Goal: Navigation & Orientation: Find specific page/section

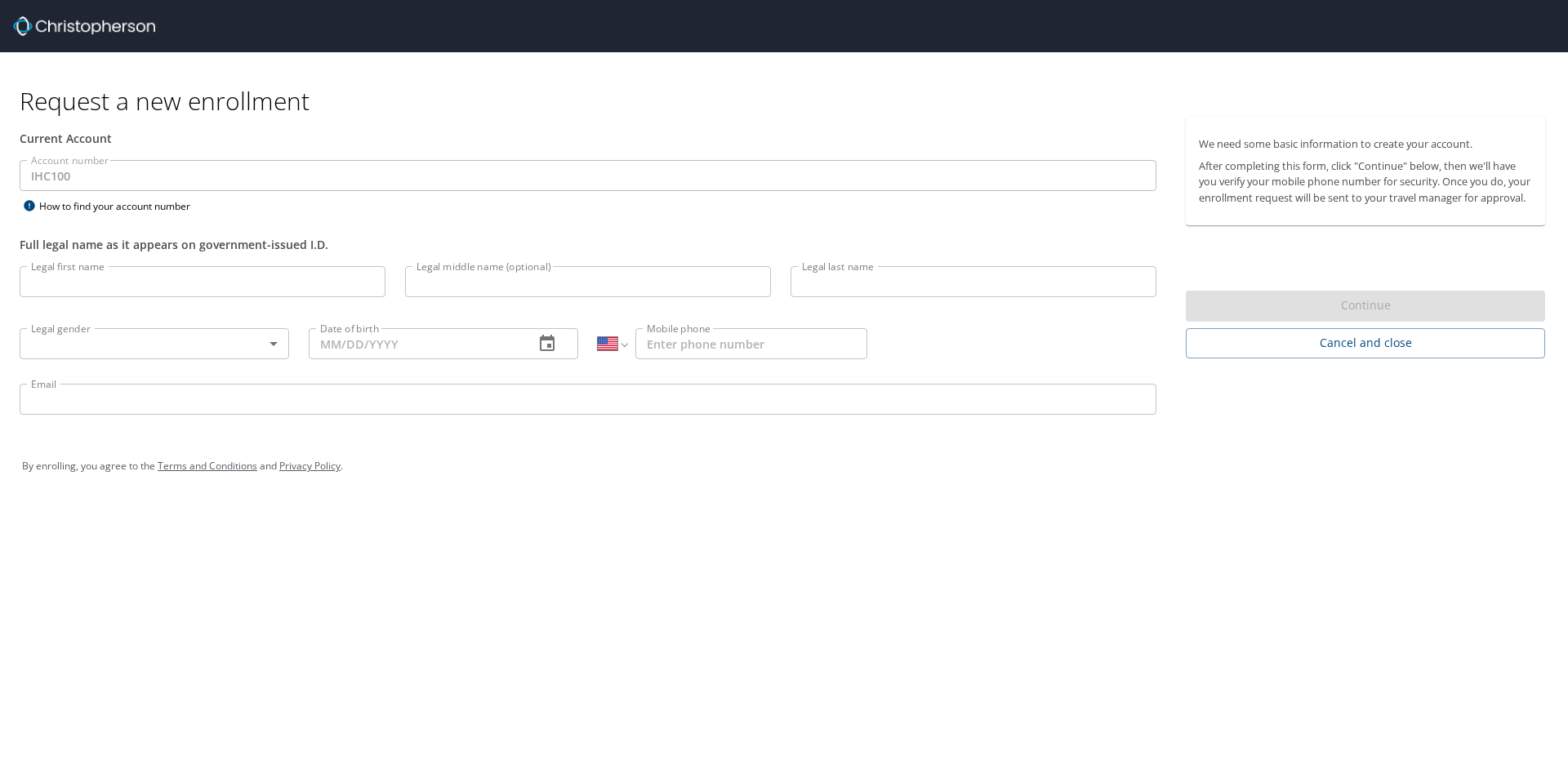
select select "US"
click at [1289, 354] on span "Cancel and close" at bounding box center [1365, 343] width 333 height 20
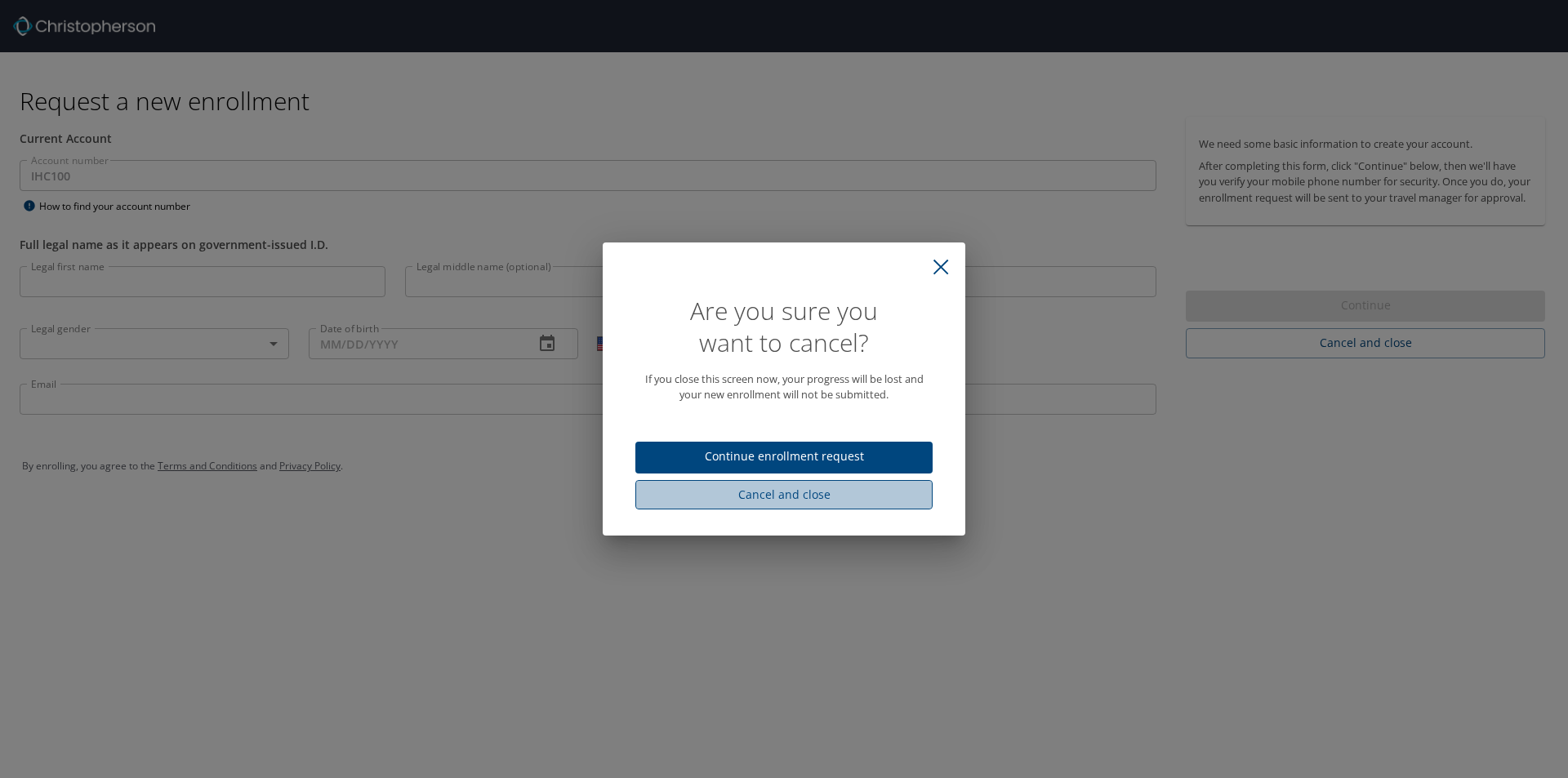
click at [804, 494] on span "Cancel and close" at bounding box center [783, 495] width 271 height 20
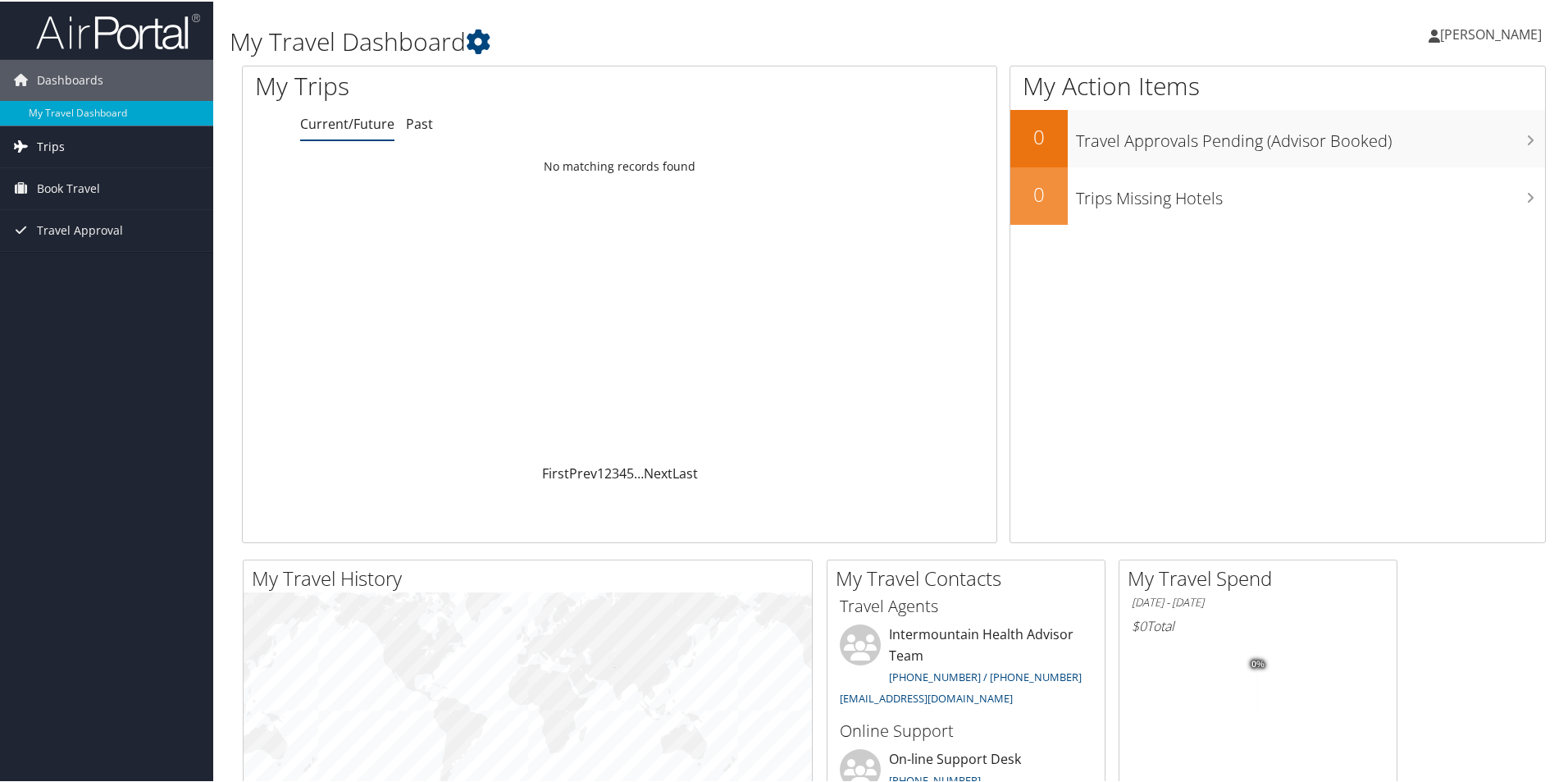
click at [50, 137] on span "Trips" at bounding box center [50, 145] width 28 height 41
click at [114, 173] on link "Current/Future Trips" at bounding box center [107, 178] width 213 height 24
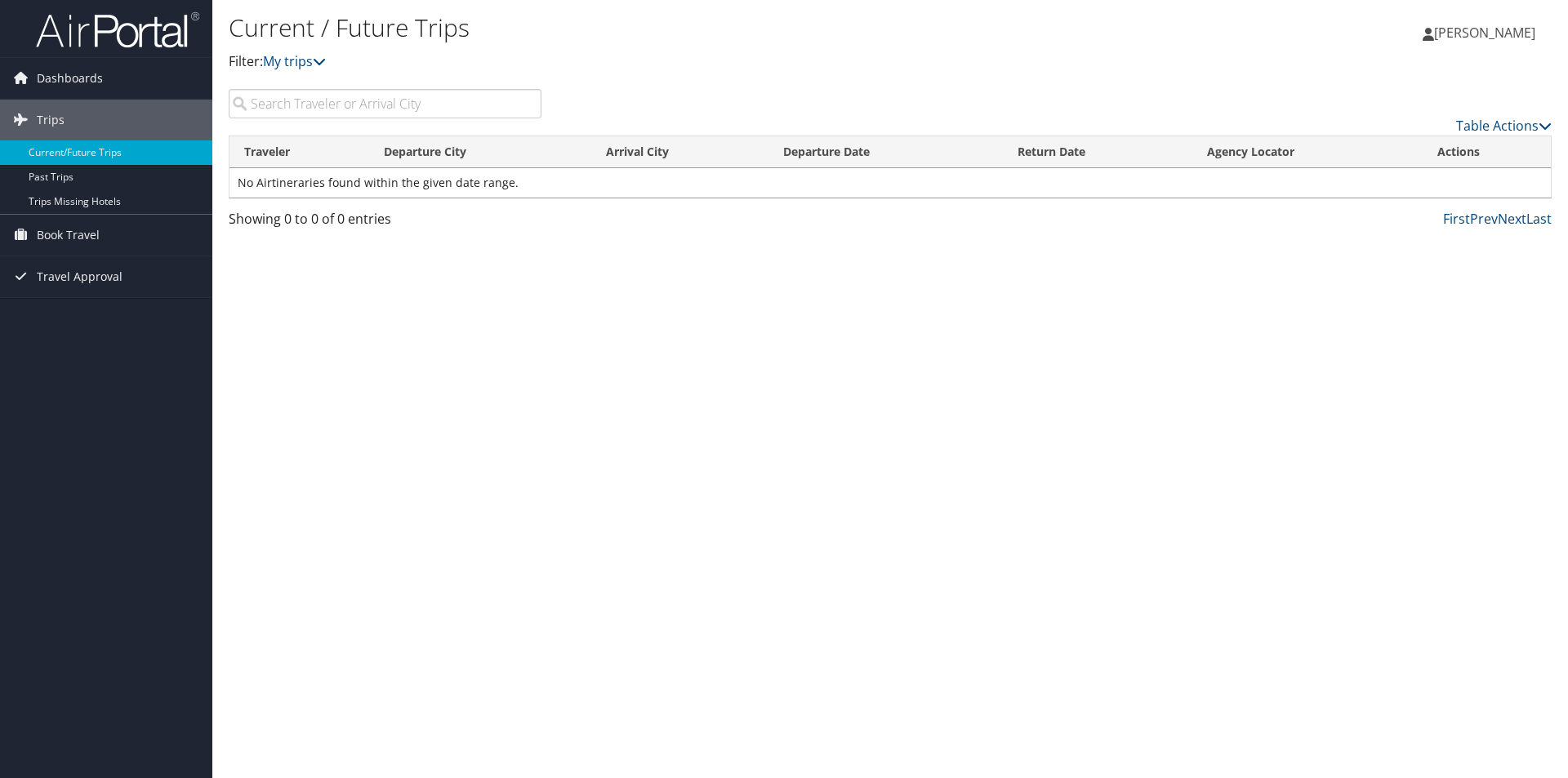
click at [1462, 30] on span "[PERSON_NAME]" at bounding box center [1484, 32] width 101 height 18
click at [1419, 142] on link "View Travel Profile" at bounding box center [1443, 145] width 182 height 28
